Goal: Information Seeking & Learning: Learn about a topic

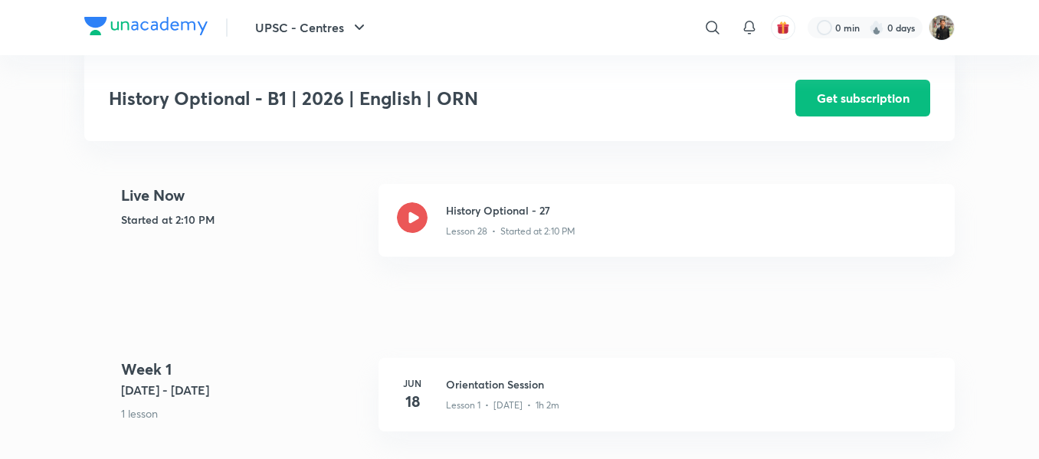
scroll to position [343, 0]
click at [416, 216] on icon at bounding box center [412, 218] width 31 height 31
click at [415, 224] on icon at bounding box center [412, 218] width 31 height 31
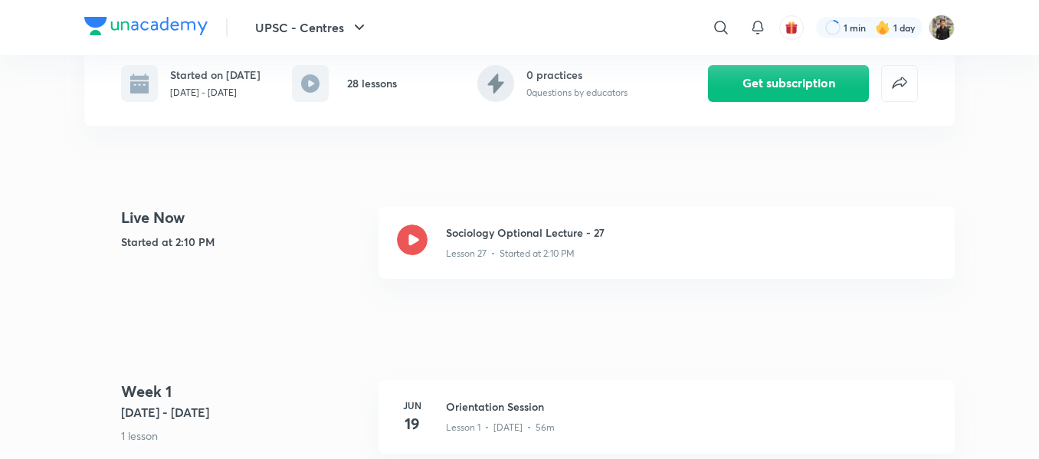
scroll to position [350, 0]
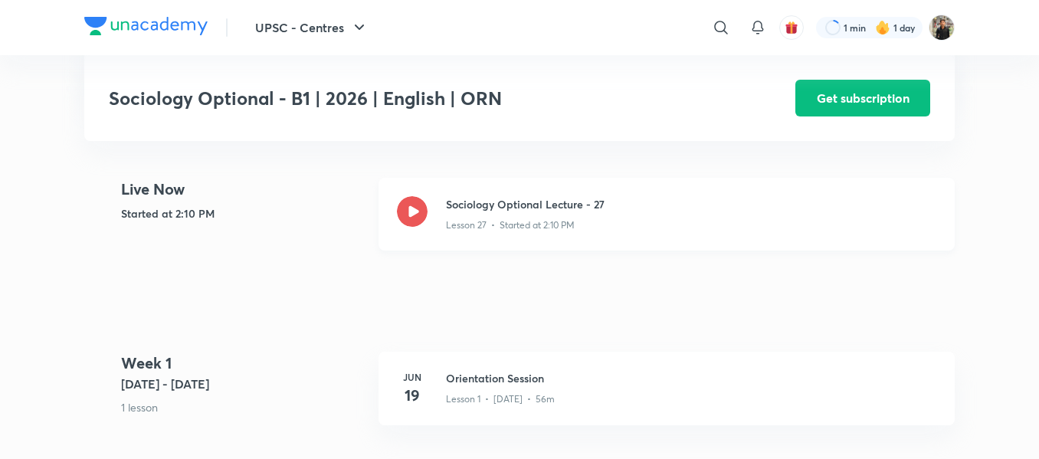
click at [410, 218] on icon at bounding box center [412, 211] width 31 height 31
click at [401, 205] on icon at bounding box center [412, 211] width 31 height 31
